Goal: Information Seeking & Learning: Learn about a topic

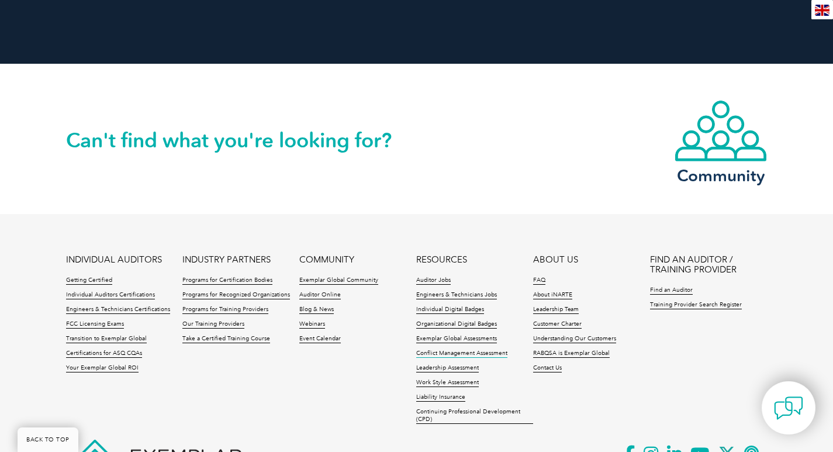
scroll to position [1227, 0]
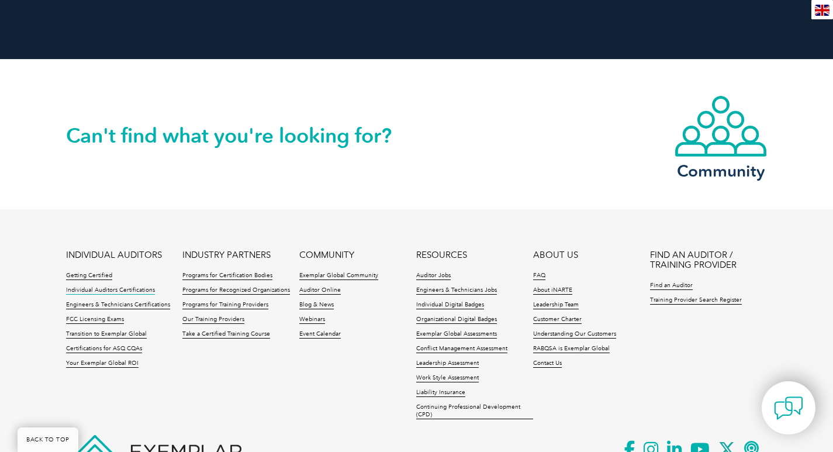
click at [114, 286] on link "Individual Auditors Certifications" at bounding box center [110, 290] width 89 height 8
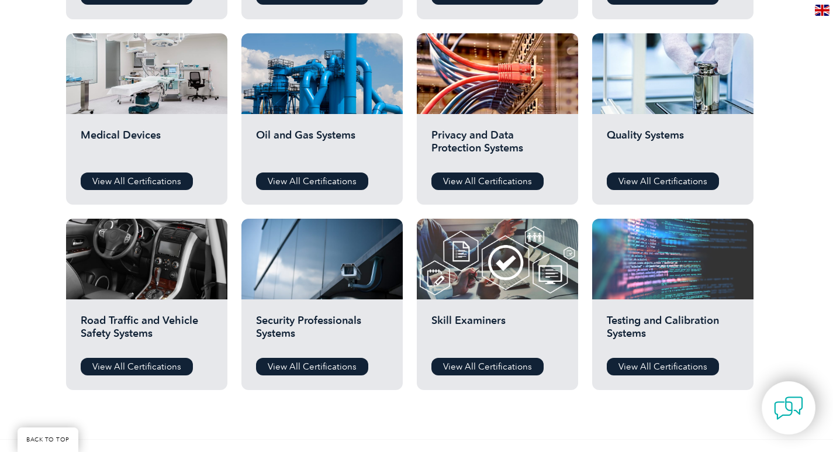
scroll to position [760, 0]
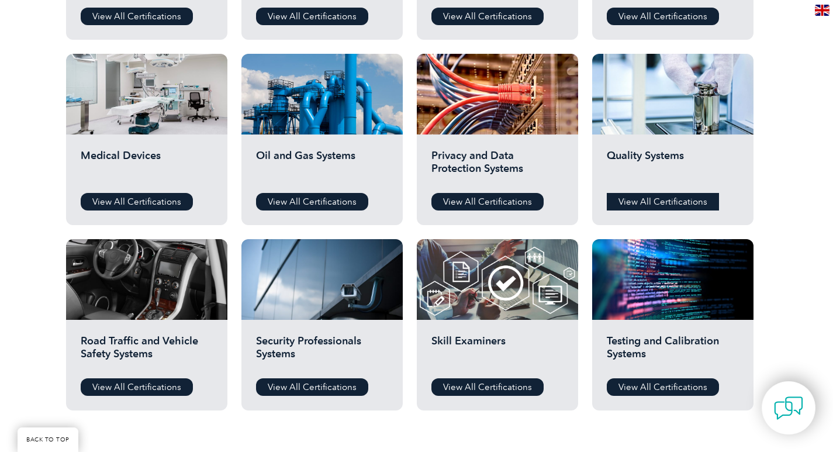
click at [664, 202] on link "View All Certifications" at bounding box center [662, 202] width 112 height 18
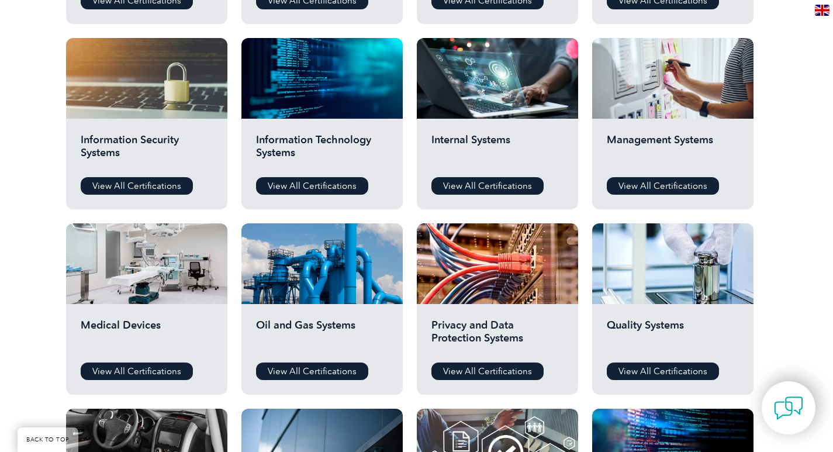
scroll to position [526, 0]
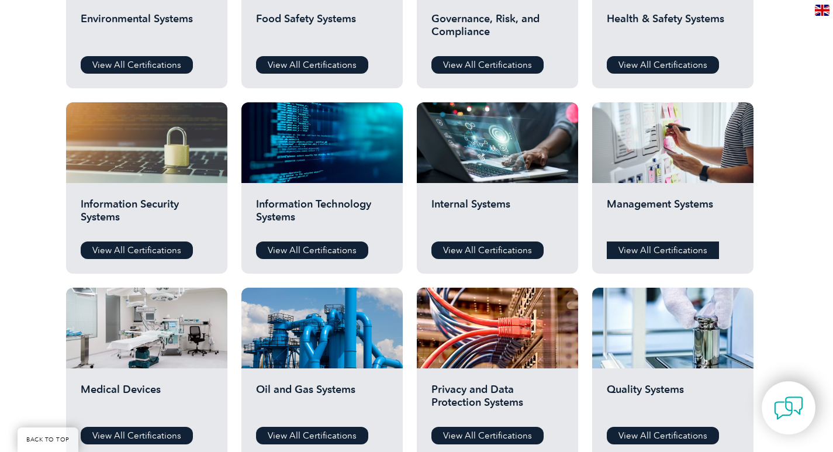
click at [663, 252] on link "View All Certifications" at bounding box center [662, 250] width 112 height 18
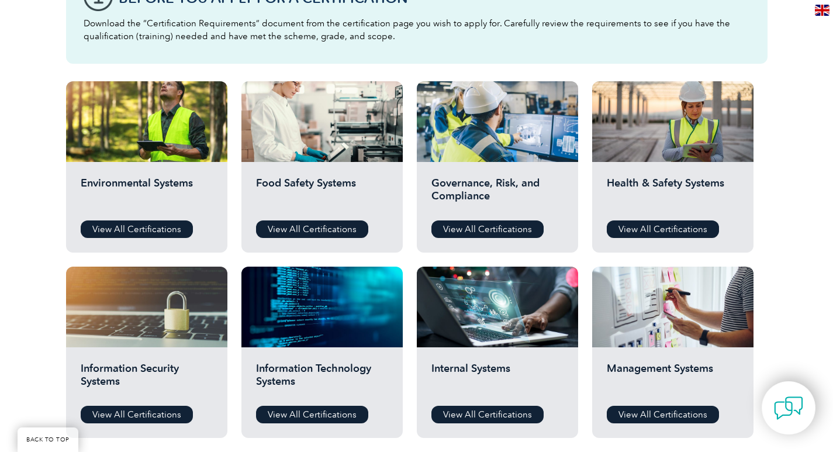
scroll to position [409, 0]
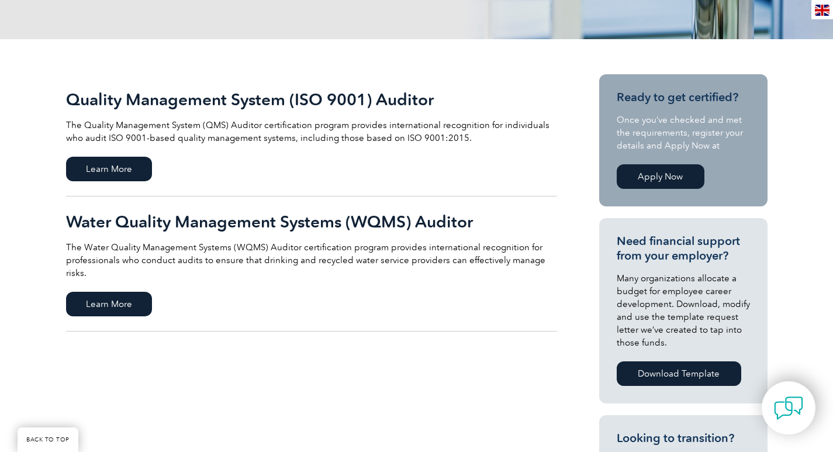
scroll to position [234, 0]
